Goal: Task Accomplishment & Management: Manage account settings

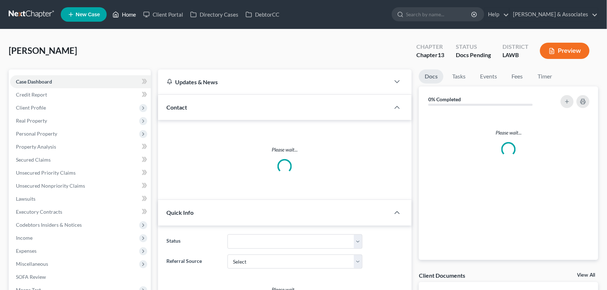
click at [123, 14] on link "Home" at bounding box center [124, 14] width 31 height 13
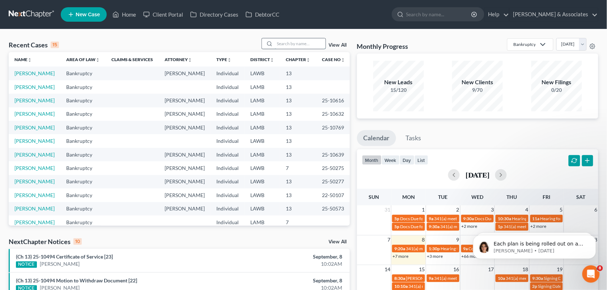
click at [310, 43] on input "search" at bounding box center [300, 43] width 51 height 10
type input "[US_STATE]"
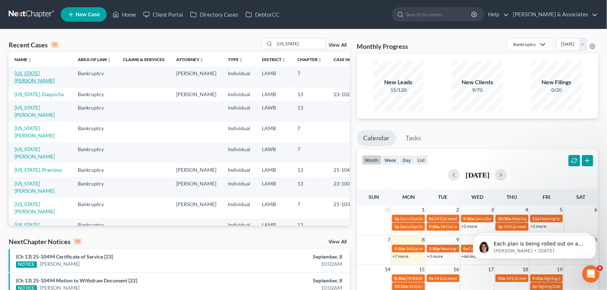
click at [29, 73] on link "[US_STATE][PERSON_NAME]" at bounding box center [34, 76] width 40 height 13
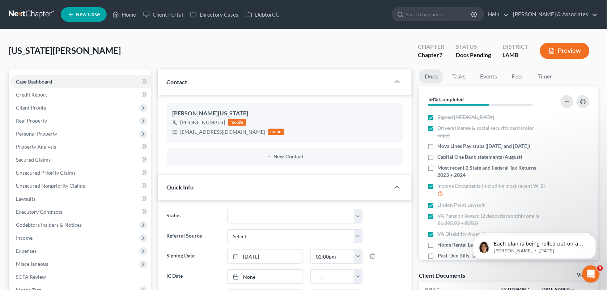
scroll to position [240, 0]
click at [513, 75] on link "Fees" at bounding box center [517, 77] width 23 height 14
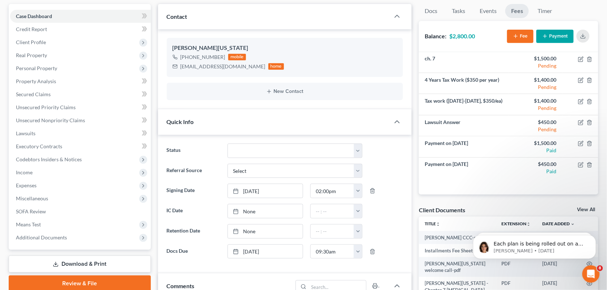
scroll to position [60, 0]
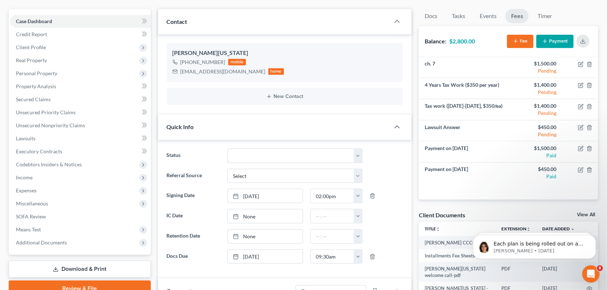
click at [276, 48] on div "[PERSON_NAME][US_STATE] [PHONE_NUMBER] mobile [EMAIL_ADDRESS][DOMAIN_NAME] home" at bounding box center [285, 62] width 237 height 39
click at [590, 106] on icon "button" at bounding box center [590, 107] width 6 height 6
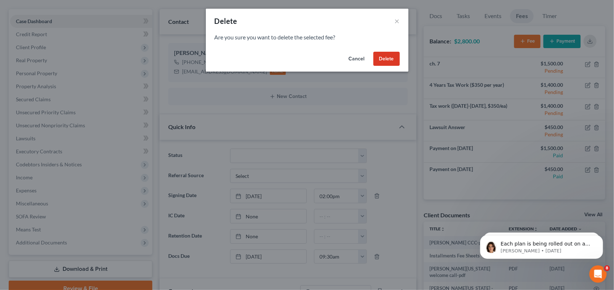
click at [389, 59] on button "Delete" at bounding box center [387, 59] width 26 height 14
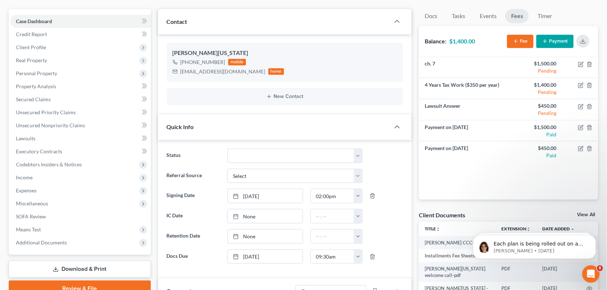
click at [280, 142] on div "Status Amended Plan Needed Awaiting Income Closed Confirmed Discharged Dismisse…" at bounding box center [285, 209] width 254 height 139
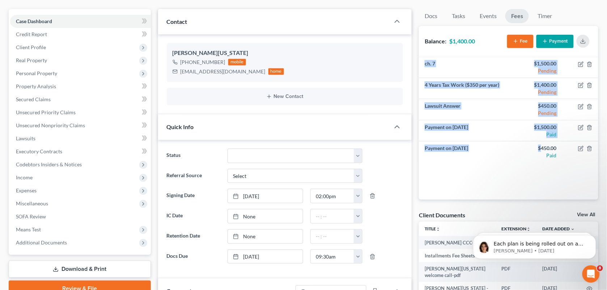
drag, startPoint x: 541, startPoint y: 143, endPoint x: 546, endPoint y: 39, distance: 104.7
click at [546, 39] on div "Balance: $1,400.00 Fee Payment ch. 7 $1,500.00 Pending 4 Years Tax Work ($350 p…" at bounding box center [509, 113] width 180 height 174
click at [546, 39] on line "button" at bounding box center [546, 40] width 0 height 3
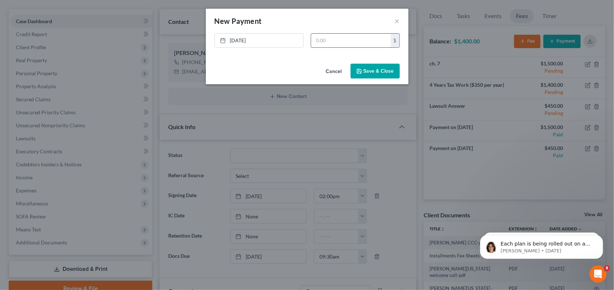
click at [357, 41] on input "text" at bounding box center [351, 41] width 80 height 14
type input "700.00"
click at [371, 70] on button "Save & Close" at bounding box center [375, 71] width 49 height 15
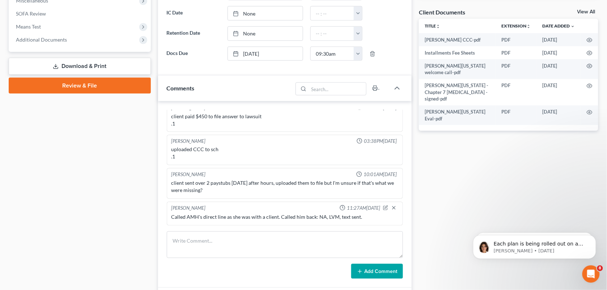
scroll to position [270, 0]
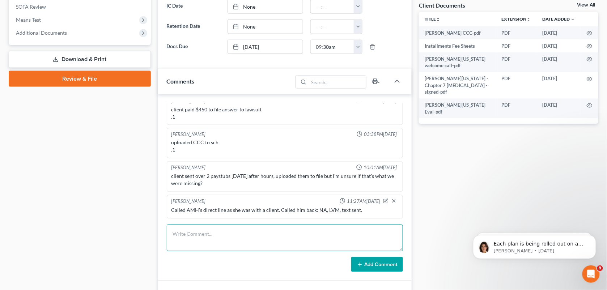
click at [225, 236] on textarea at bounding box center [285, 238] width 237 height 27
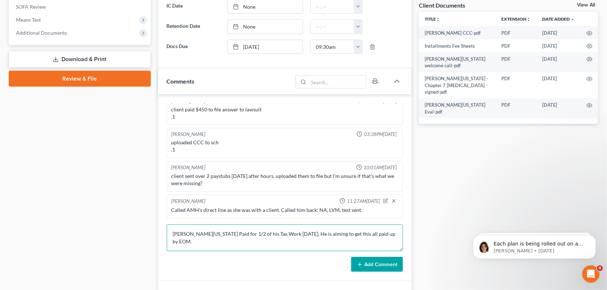
type textarea "[PERSON_NAME][US_STATE] Paid for 1/2 of his Tax Work [DATE]. He is aiming to ge…"
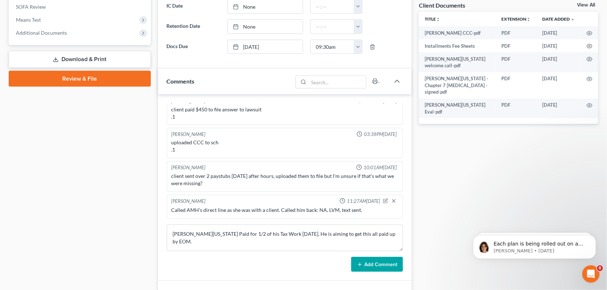
click at [370, 274] on div "[PERSON_NAME] 01:23PM[DATE] Did Eval with [PERSON_NAME] 65000 in [PERSON_NAME] …" at bounding box center [285, 187] width 254 height 187
click at [370, 270] on button "Add Comment" at bounding box center [378, 264] width 52 height 15
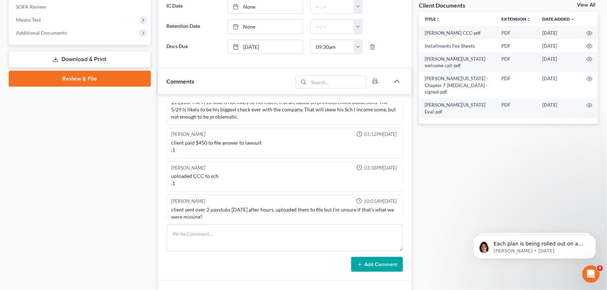
scroll to position [267, 0]
